Goal: Task Accomplishment & Management: Manage account settings

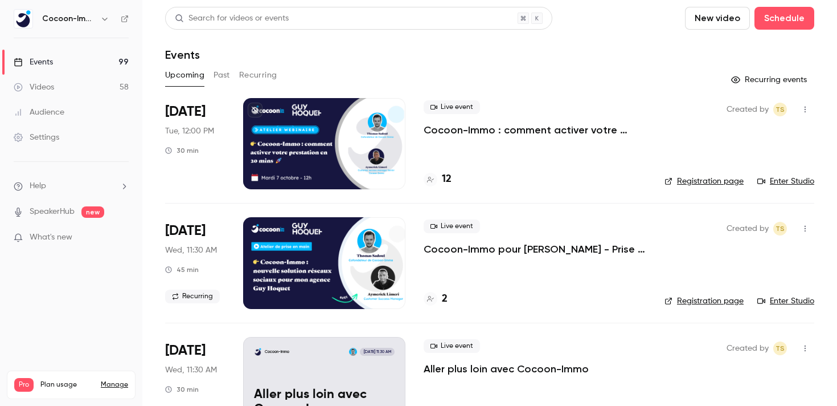
click at [541, 71] on div "Upcoming Past Recurring" at bounding box center [489, 75] width 649 height 18
click at [521, 132] on p "Cocoon-Immo : comment activer votre prestation en 20 mins pour des réseaux soci…" at bounding box center [535, 130] width 223 height 14
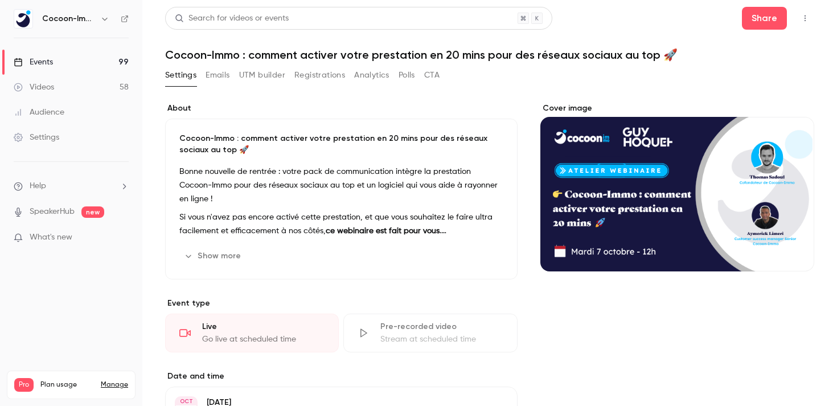
click at [328, 75] on button "Registrations" at bounding box center [320, 75] width 51 height 18
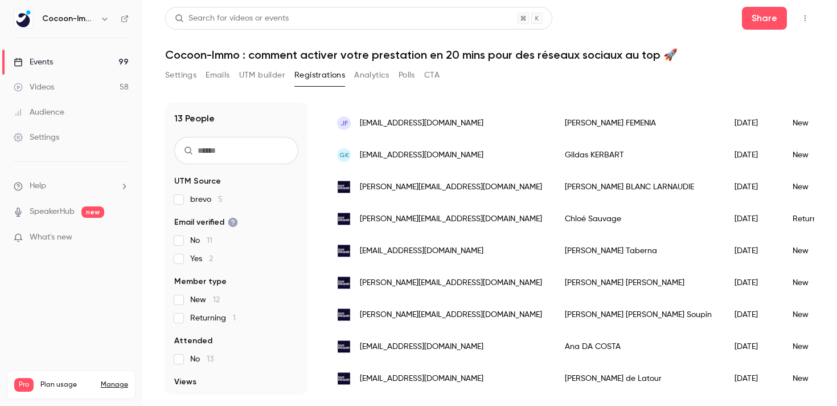
click at [173, 71] on button "Settings" at bounding box center [180, 75] width 31 height 18
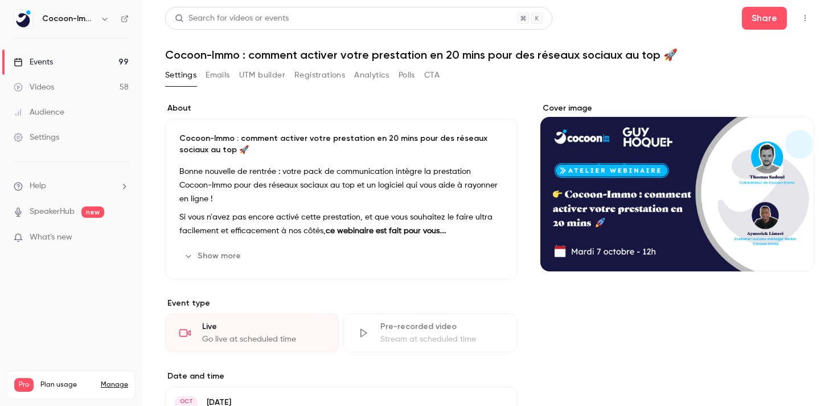
click at [324, 73] on button "Registrations" at bounding box center [320, 75] width 51 height 18
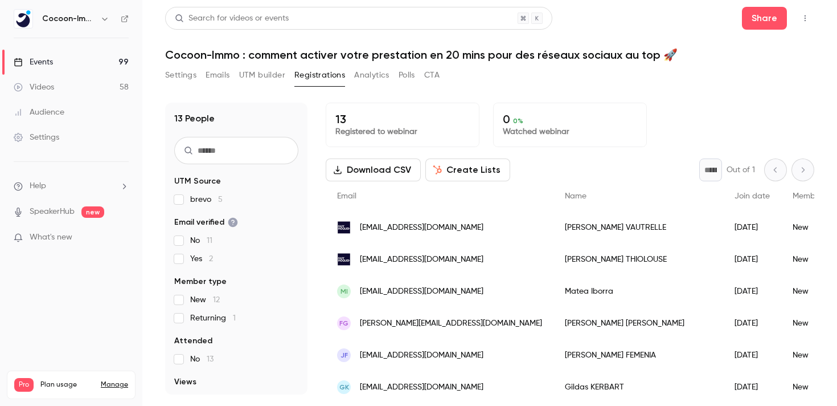
click at [814, 24] on button "button" at bounding box center [805, 18] width 18 height 18
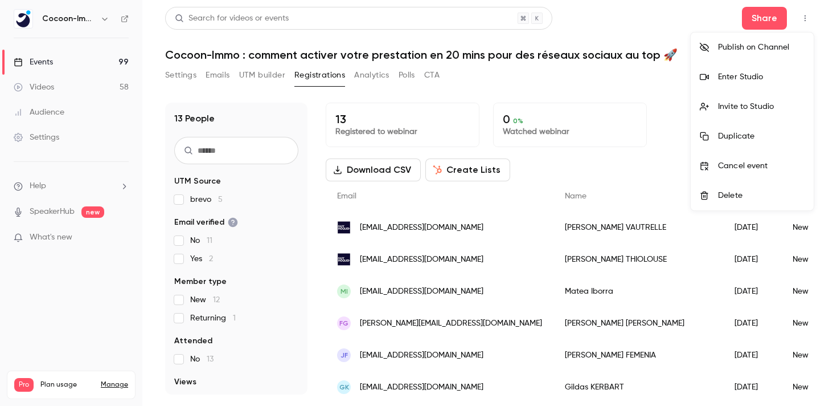
click at [750, 72] on div "Enter Studio" at bounding box center [761, 76] width 87 height 11
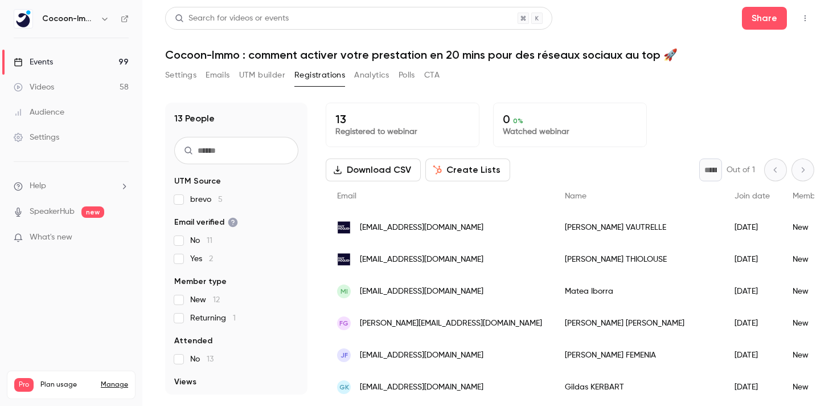
click at [190, 80] on button "Settings" at bounding box center [180, 75] width 31 height 18
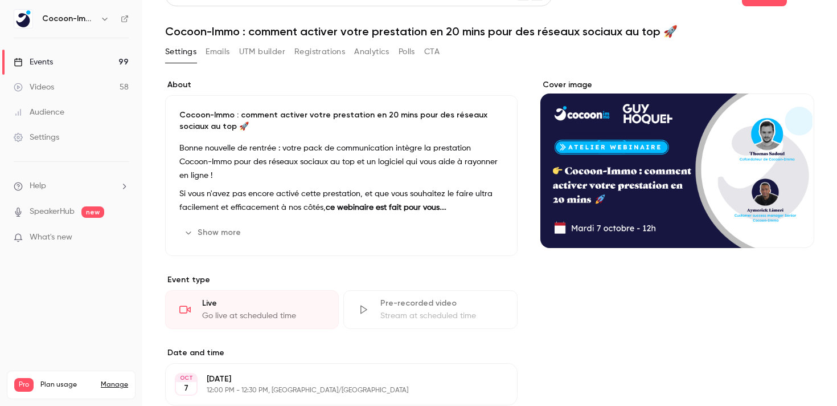
scroll to position [24, 0]
click at [214, 234] on button "Show more" at bounding box center [213, 232] width 68 height 18
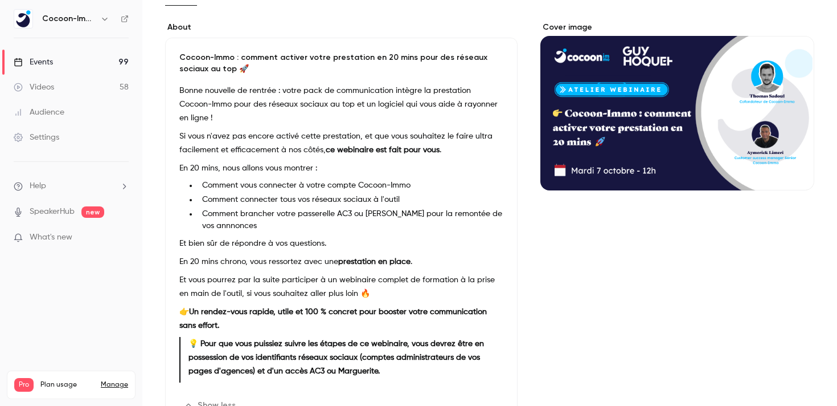
scroll to position [0, 0]
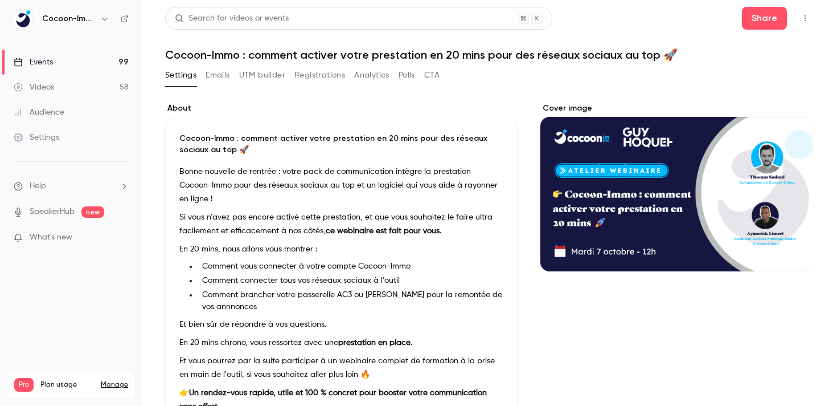
click at [322, 75] on button "Registrations" at bounding box center [320, 75] width 51 height 18
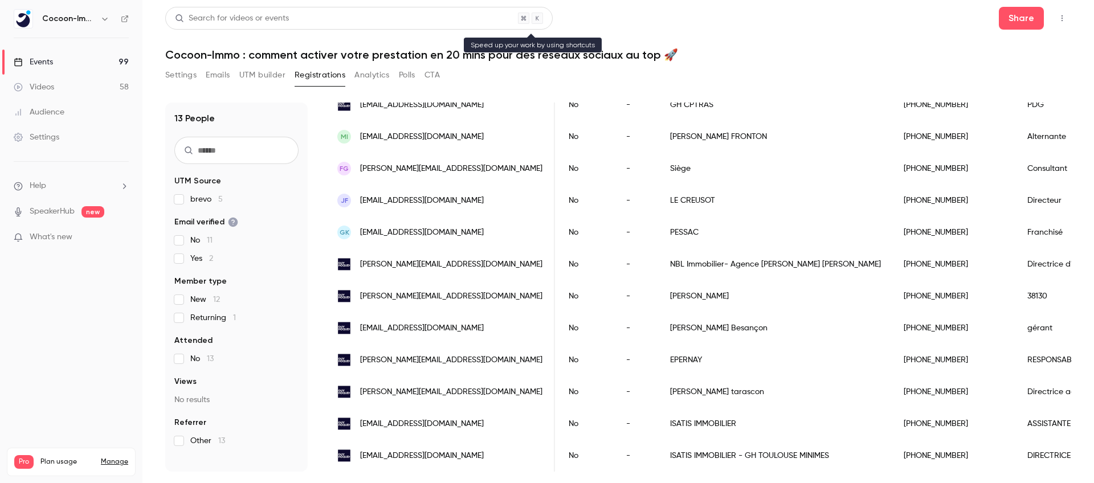
scroll to position [0, 297]
